Goal: Browse casually: Explore the website without a specific task or goal

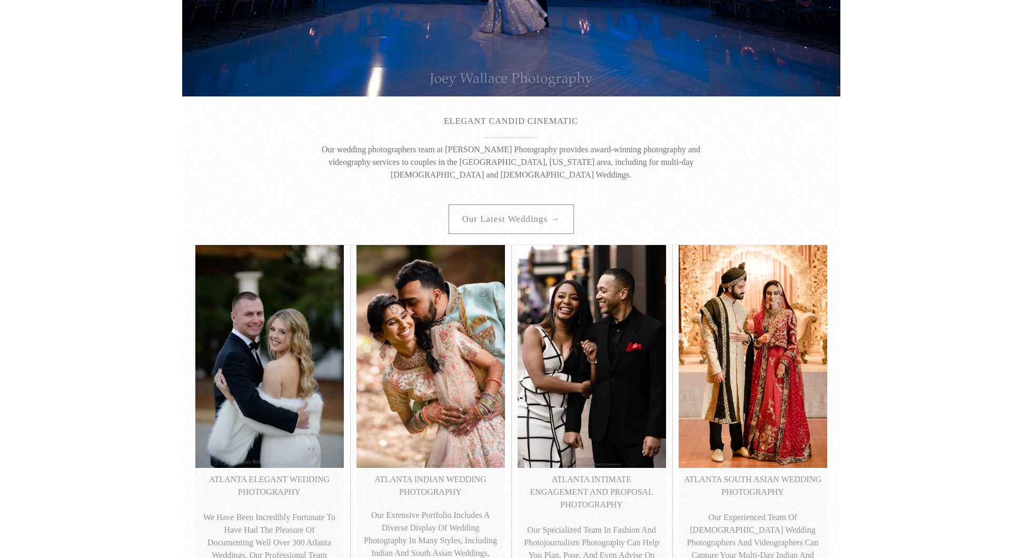
scroll to position [267, 0]
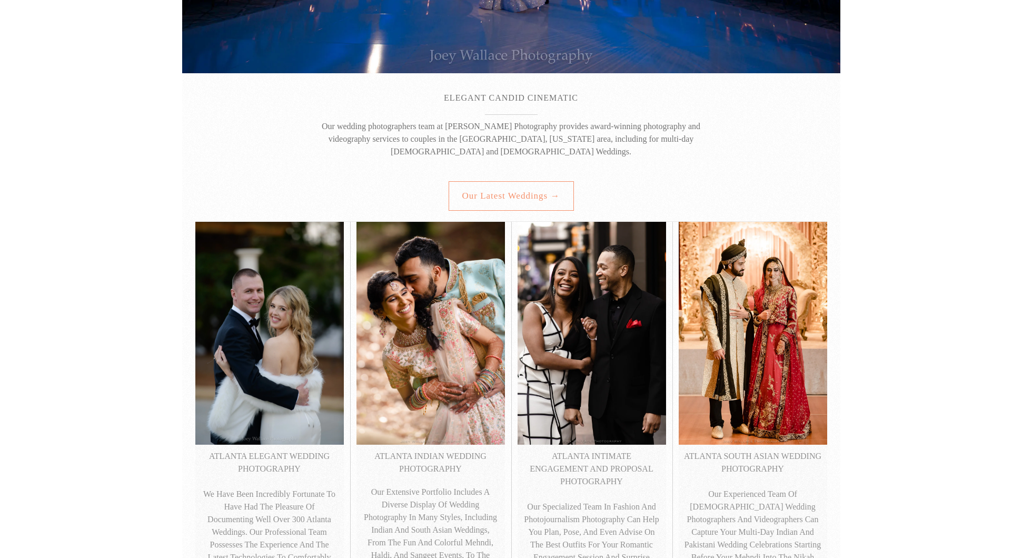
click at [530, 191] on link "Our latest weddings →" at bounding box center [511, 195] width 125 height 29
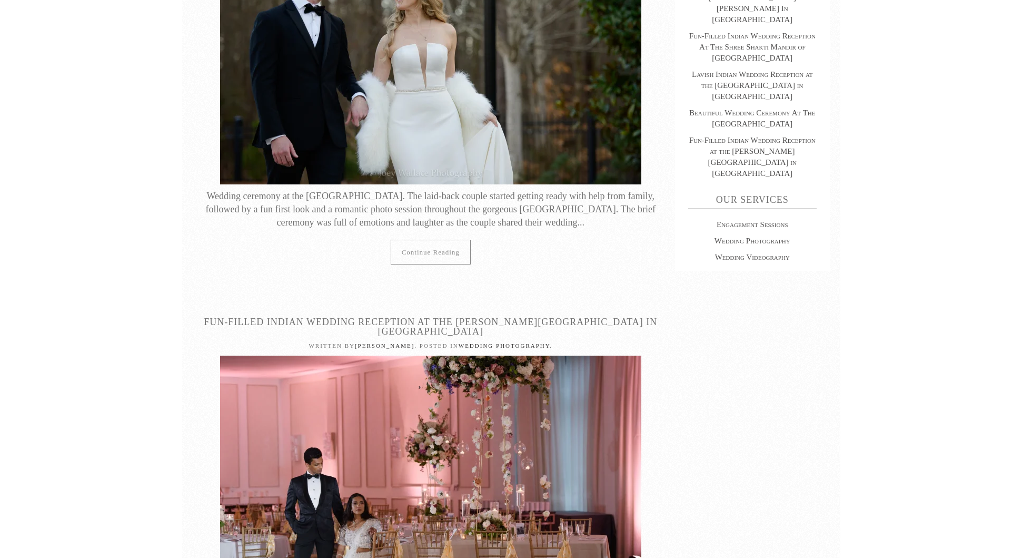
scroll to position [656, 0]
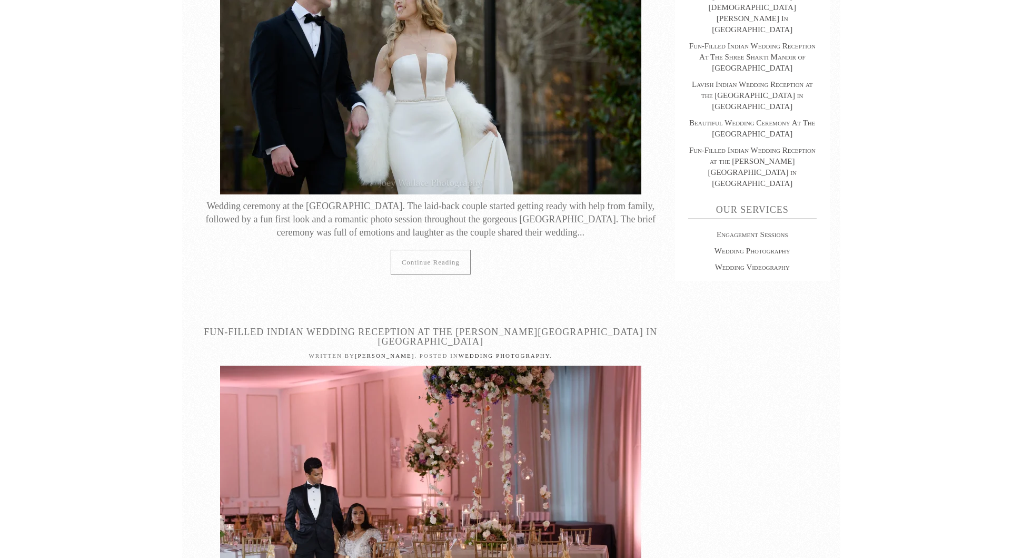
click at [448, 145] on img at bounding box center [430, 54] width 421 height 281
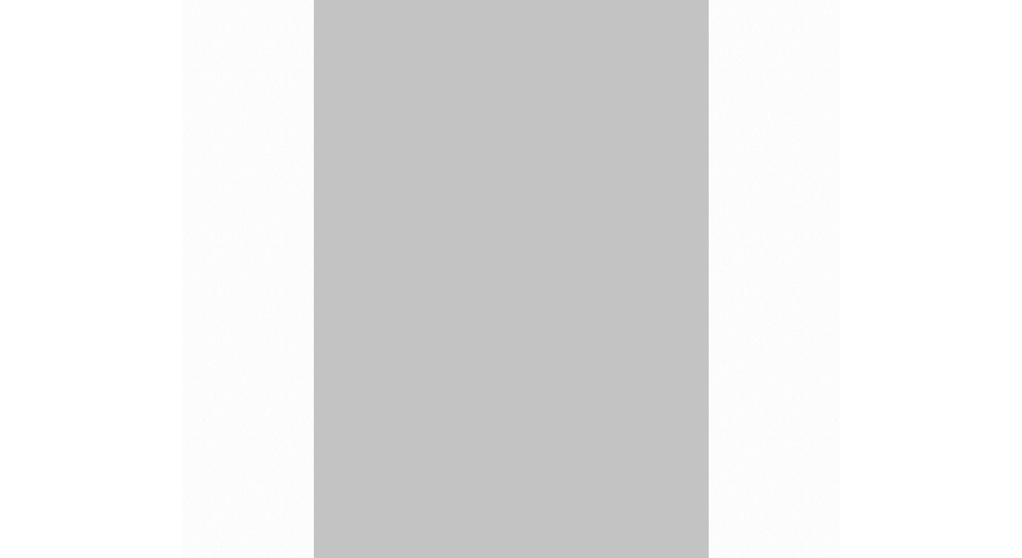
scroll to position [57928, 0]
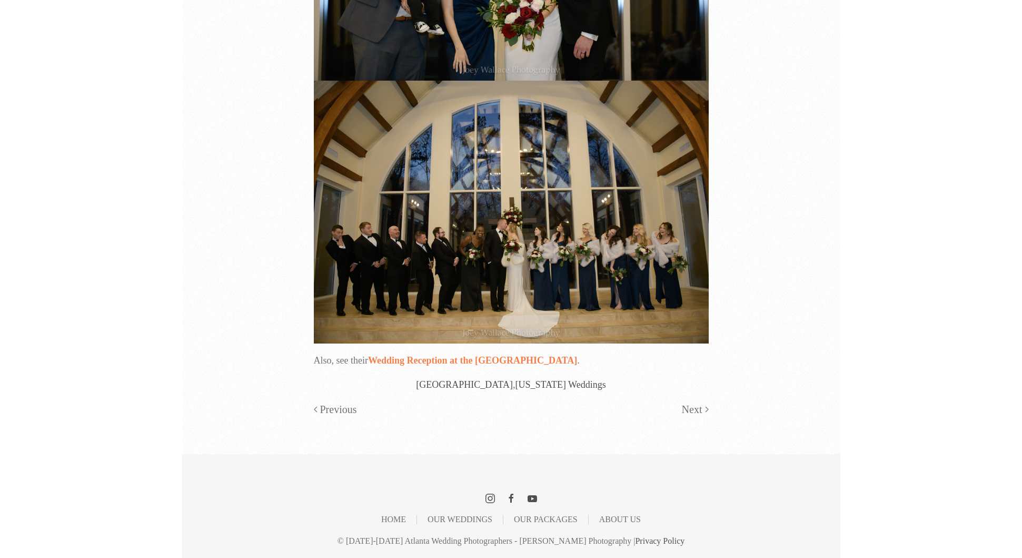
click at [483, 360] on link "Wedding Reception at the Ashton Gardens" at bounding box center [472, 360] width 209 height 11
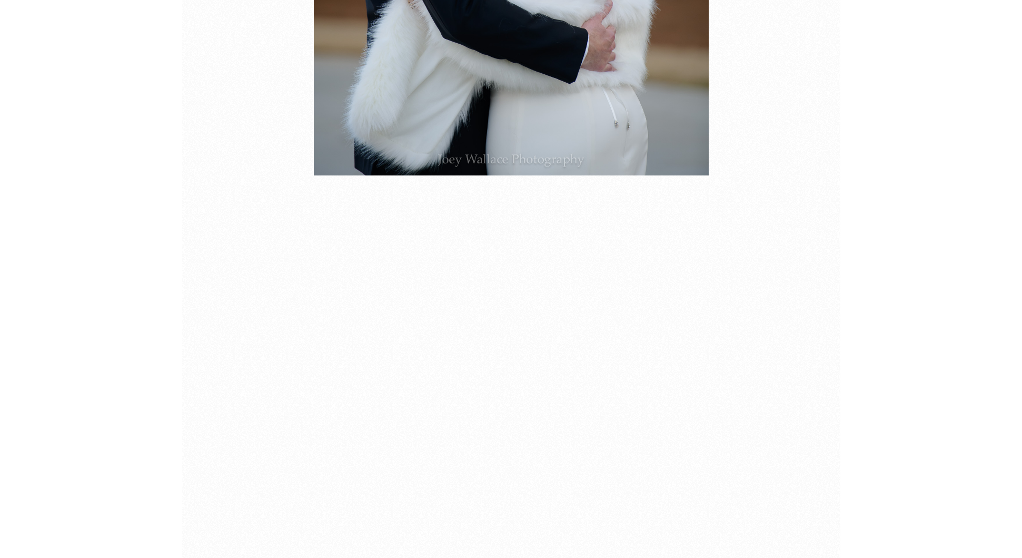
scroll to position [6393, 0]
